Goal: Task Accomplishment & Management: Use online tool/utility

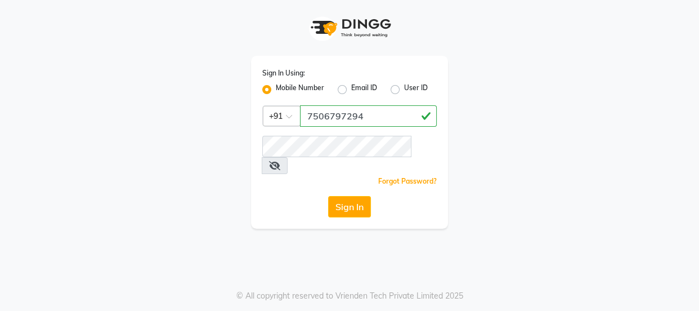
drag, startPoint x: 305, startPoint y: 113, endPoint x: 374, endPoint y: 119, distance: 68.9
click at [374, 119] on input "7506797294" at bounding box center [368, 115] width 137 height 21
type input "7506797294"
click at [360, 196] on button "Sign In" at bounding box center [349, 206] width 43 height 21
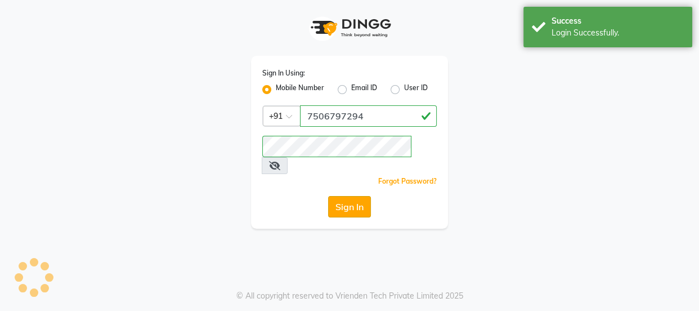
select select "service"
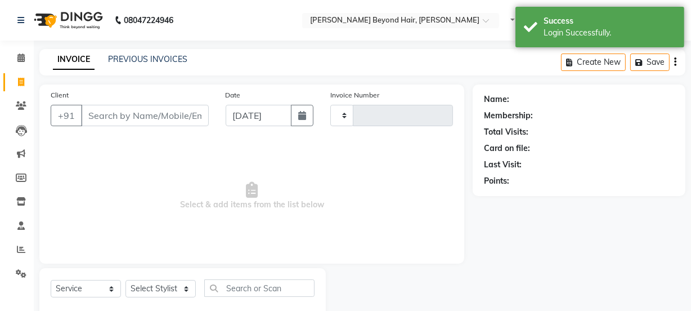
select select "en"
type input "1055"
select select "6352"
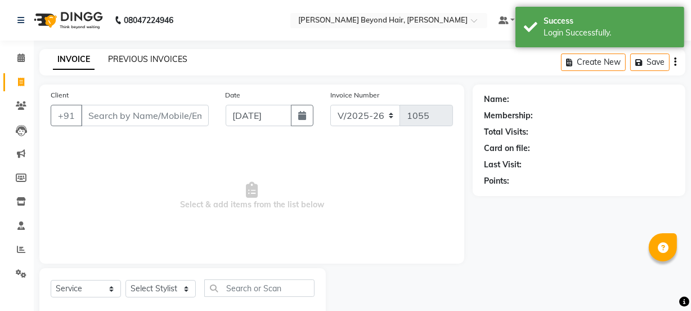
click at [130, 58] on link "PREVIOUS INVOICES" at bounding box center [147, 59] width 79 height 10
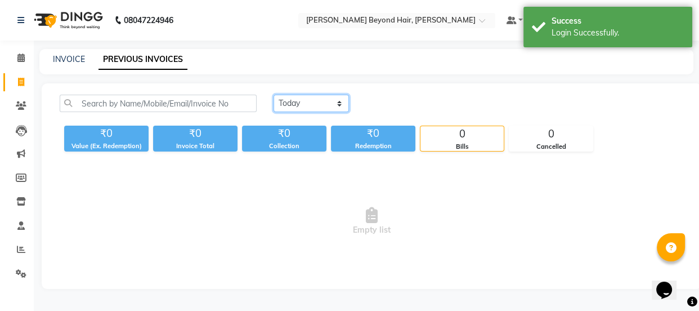
click at [306, 108] on select "[DATE] [DATE] Custom Range" at bounding box center [311, 103] width 75 height 17
select select "[DATE]"
click at [274, 95] on select "[DATE] [DATE] Custom Range" at bounding box center [311, 103] width 75 height 17
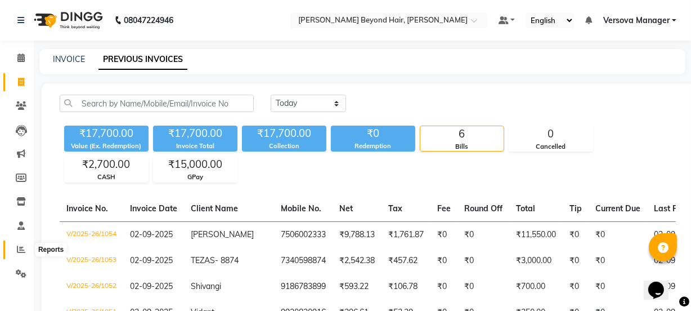
click at [23, 251] on icon at bounding box center [21, 249] width 8 height 8
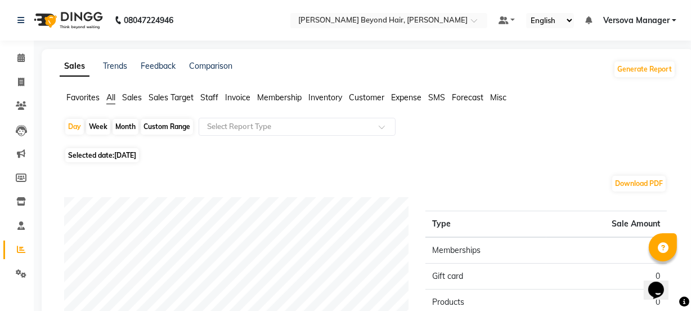
click at [202, 97] on span "Staff" at bounding box center [209, 97] width 18 height 10
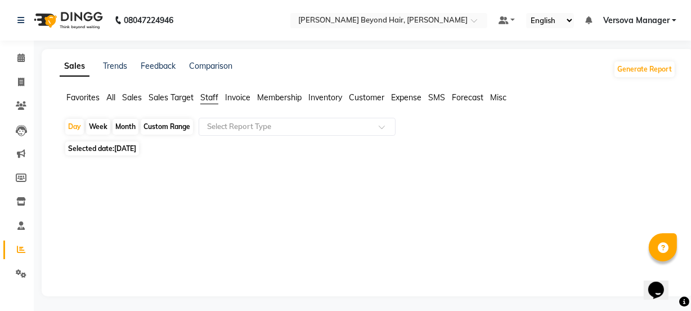
click at [128, 125] on div "Month" at bounding box center [126, 127] width 26 height 16
select select "9"
select select "2025"
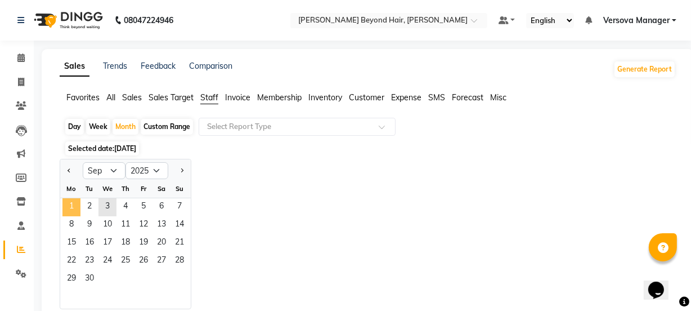
click at [70, 207] on span "1" at bounding box center [71, 207] width 18 height 18
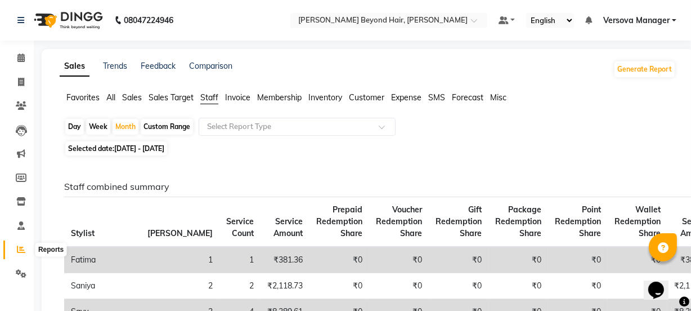
click at [19, 249] on icon at bounding box center [21, 249] width 8 height 8
click at [122, 126] on div "Month" at bounding box center [126, 127] width 26 height 16
select select "9"
select select "2025"
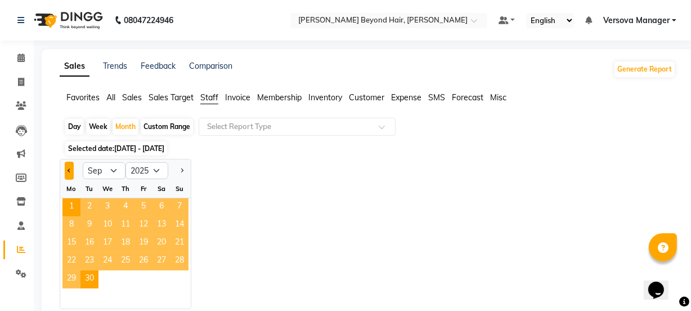
click at [68, 171] on span "Previous month" at bounding box center [70, 170] width 4 height 4
select select "8"
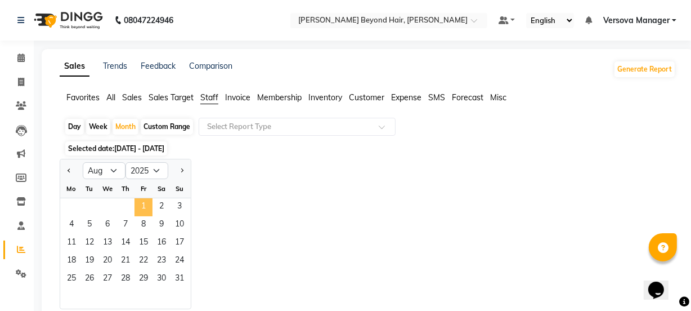
click at [144, 207] on span "1" at bounding box center [144, 207] width 18 height 18
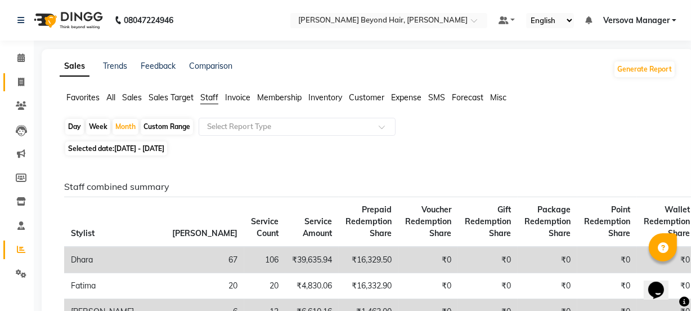
click at [20, 79] on icon at bounding box center [21, 82] width 6 height 8
select select "service"
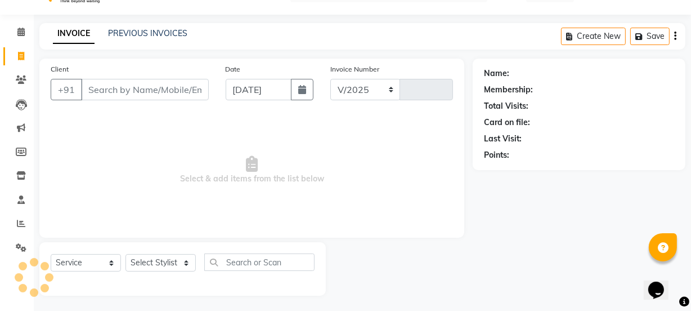
scroll to position [28, 0]
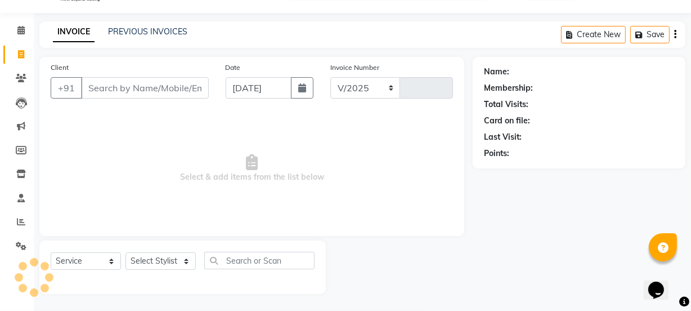
select select "6352"
type input "1055"
select select "48071"
click at [140, 31] on link "PREVIOUS INVOICES" at bounding box center [147, 31] width 79 height 10
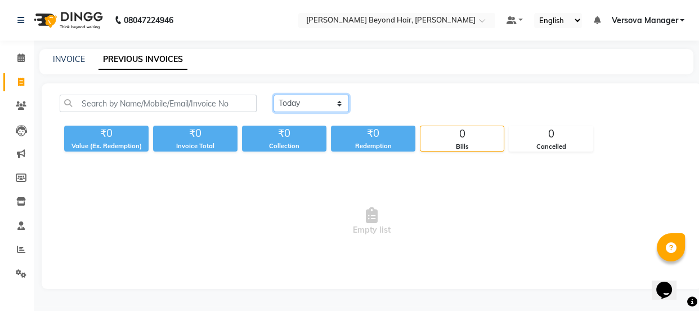
click at [296, 107] on select "[DATE] [DATE] Custom Range" at bounding box center [311, 103] width 75 height 17
select select "range"
click at [274, 95] on select "[DATE] [DATE] Custom Range" at bounding box center [311, 103] width 75 height 17
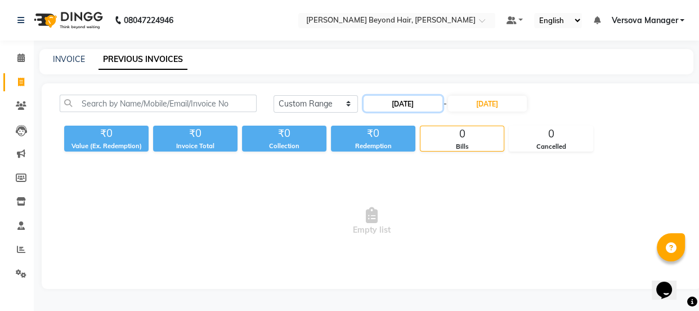
click at [409, 101] on input "[DATE]" at bounding box center [403, 104] width 79 height 16
select select "9"
select select "2025"
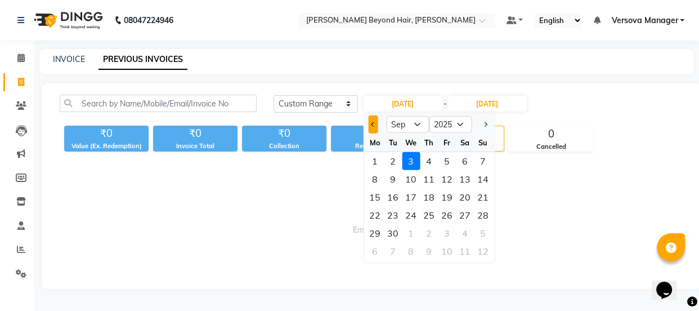
click at [371, 129] on button "Previous month" at bounding box center [373, 124] width 10 height 18
select select "8"
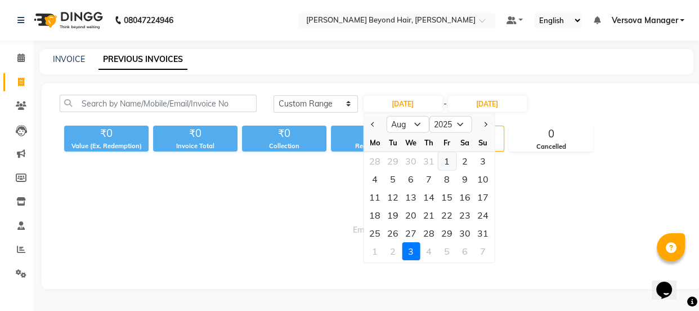
click at [449, 160] on div "1" at bounding box center [447, 161] width 18 height 18
type input "[DATE]"
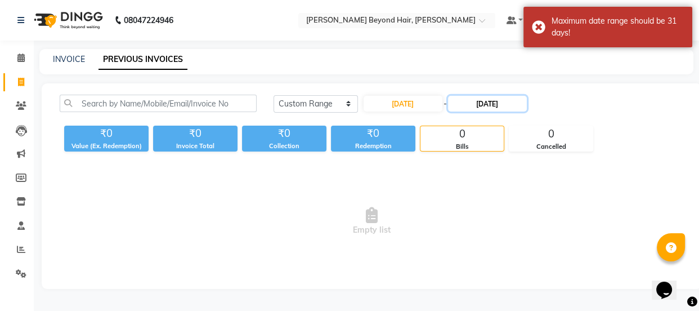
click at [488, 107] on input "[DATE]" at bounding box center [487, 104] width 79 height 16
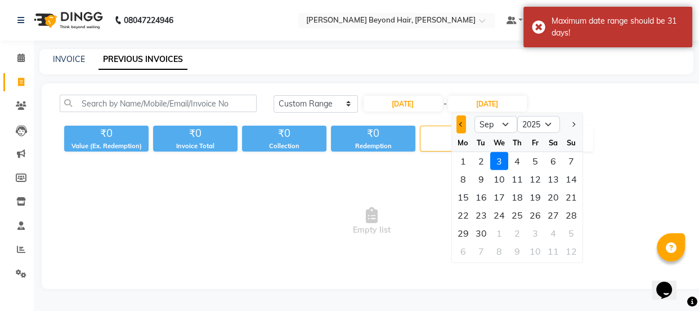
click at [460, 125] on span "Previous month" at bounding box center [461, 124] width 5 height 5
select select "8"
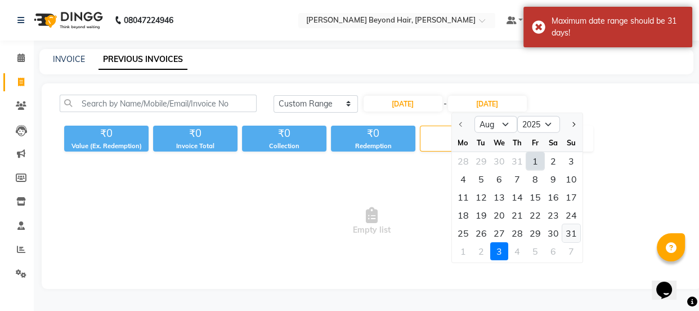
click at [568, 232] on div "31" at bounding box center [571, 233] width 18 height 18
type input "31-08-2025"
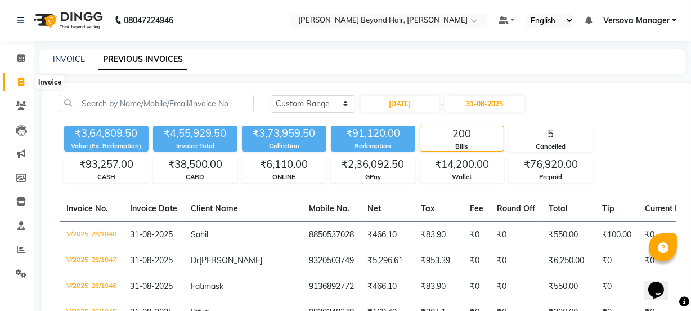
click at [20, 83] on icon at bounding box center [21, 82] width 6 height 8
select select "service"
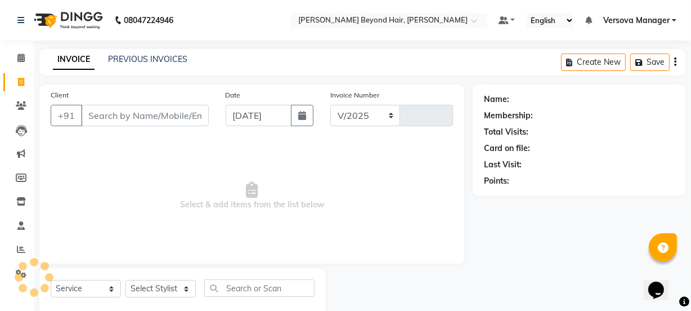
scroll to position [28, 0]
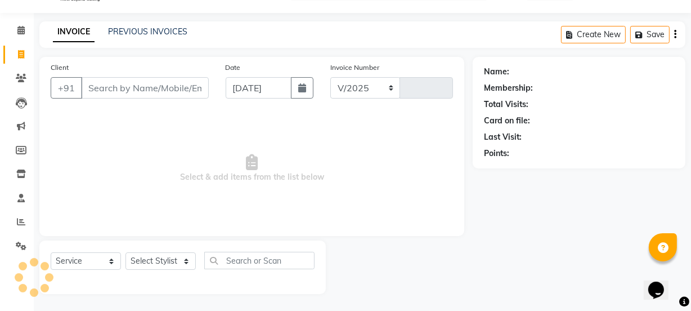
select select "6352"
type input "1055"
select select "48071"
click at [459, 21] on div "INVOICE PREVIOUS INVOICES Create New Save" at bounding box center [362, 34] width 646 height 26
